Goal: Ask a question: Seek information or help from site administrators or community

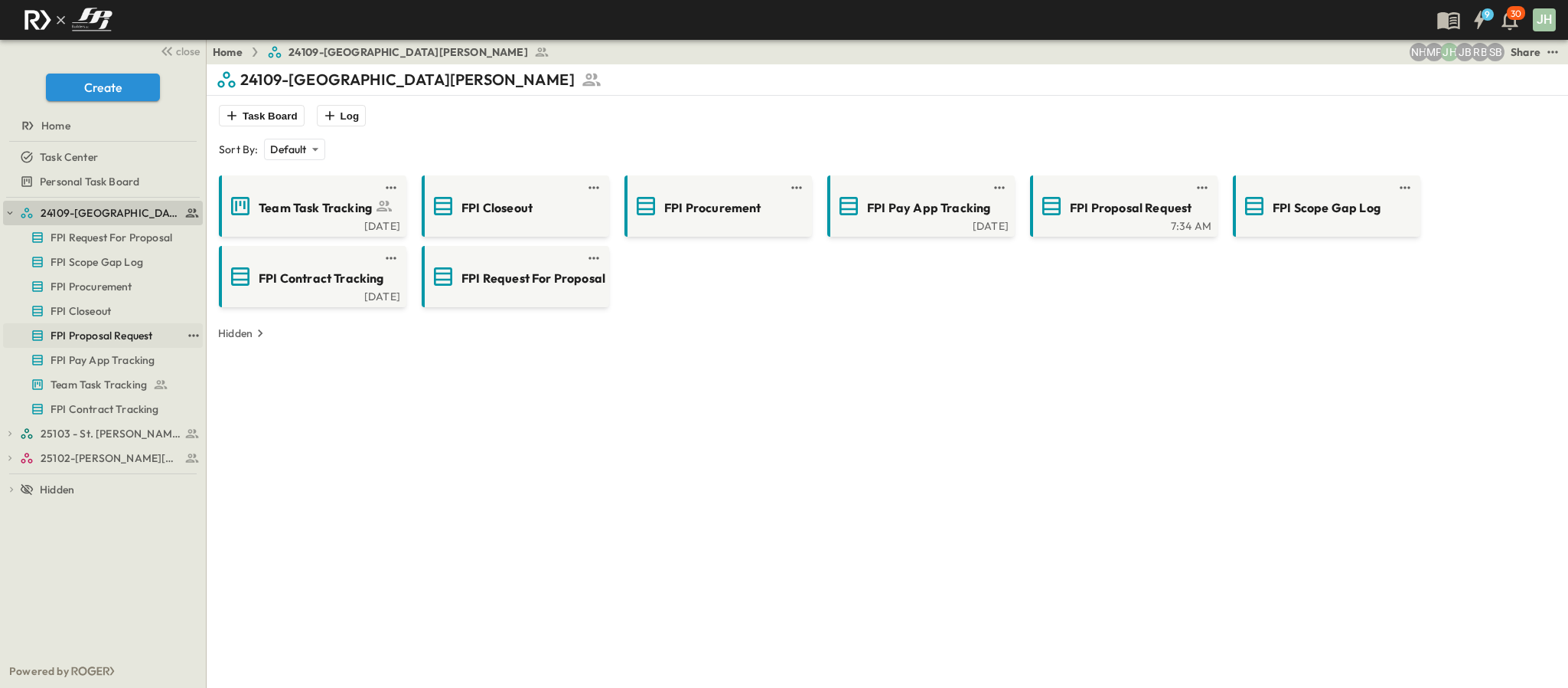
click at [99, 328] on span "FPI Proposal Request" at bounding box center [101, 335] width 101 height 15
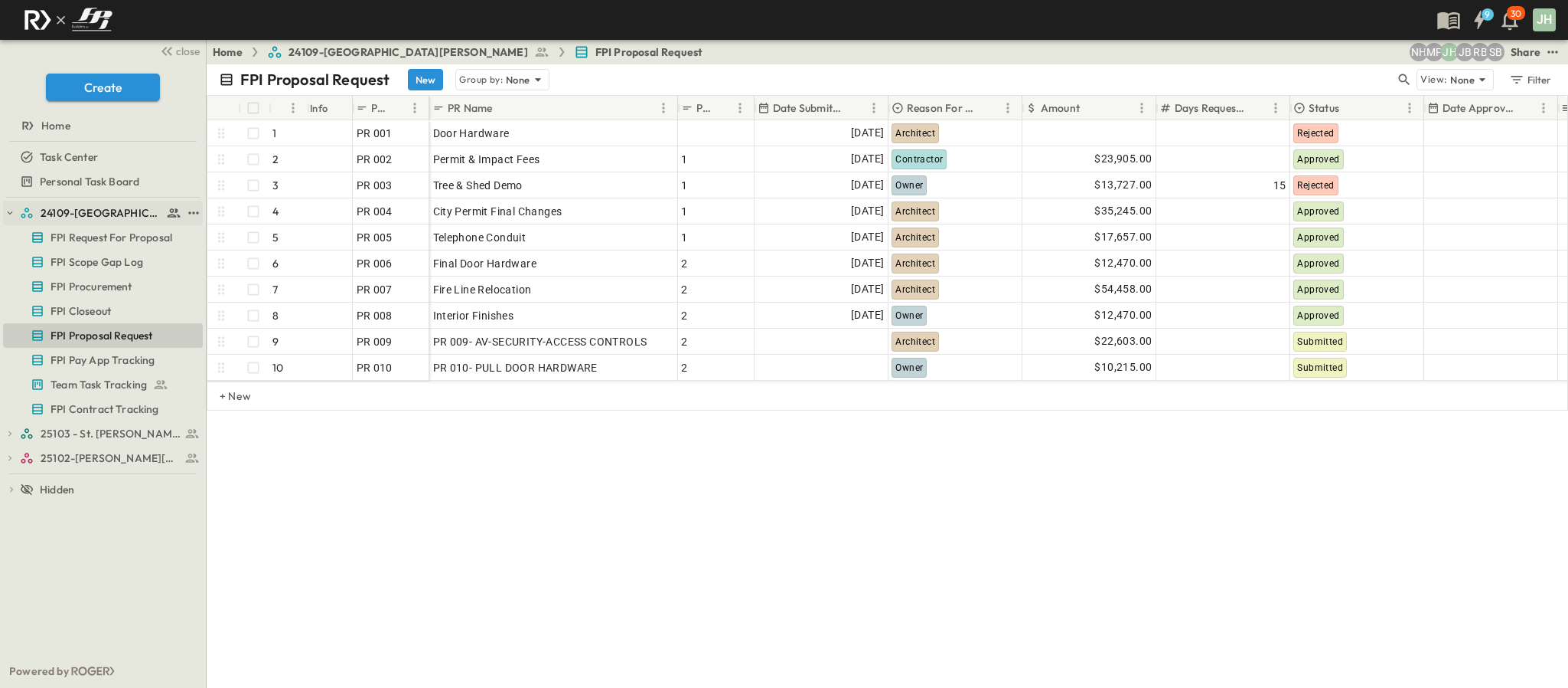
click at [7, 209] on icon "button" at bounding box center [10, 213] width 11 height 11
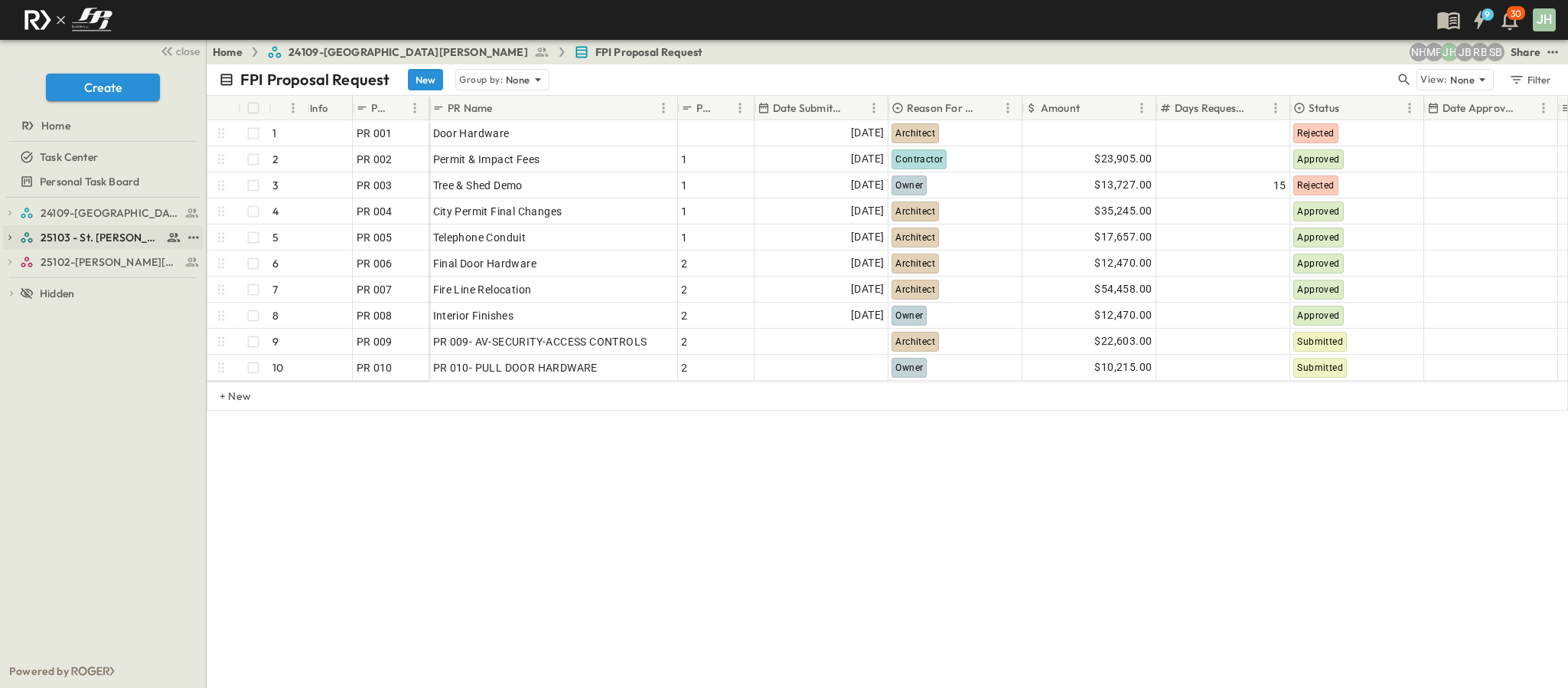
click at [80, 238] on span "25103 - St. [PERSON_NAME] Phase 2" at bounding box center [101, 237] width 122 height 15
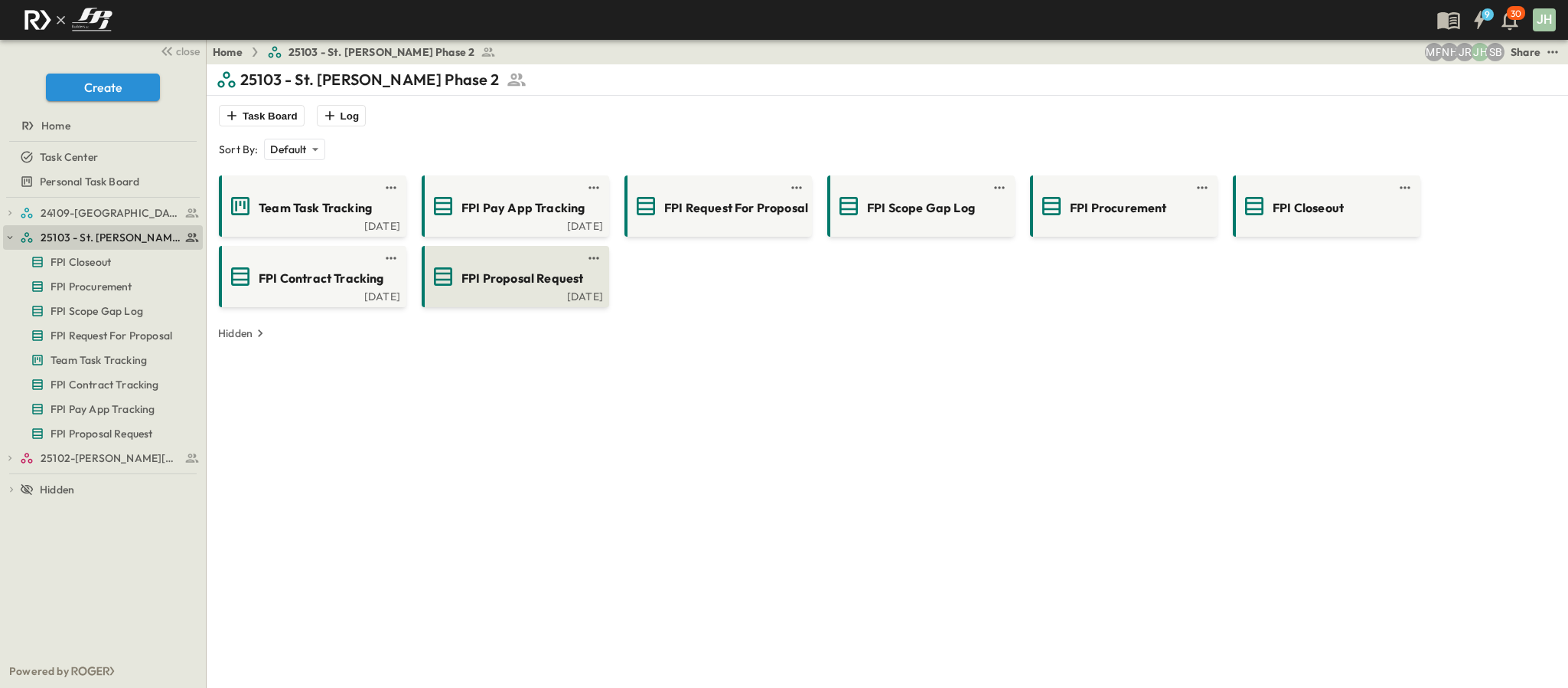
click at [526, 280] on span "FPI Proposal Request" at bounding box center [522, 279] width 122 height 18
